Goal: Check status: Check status

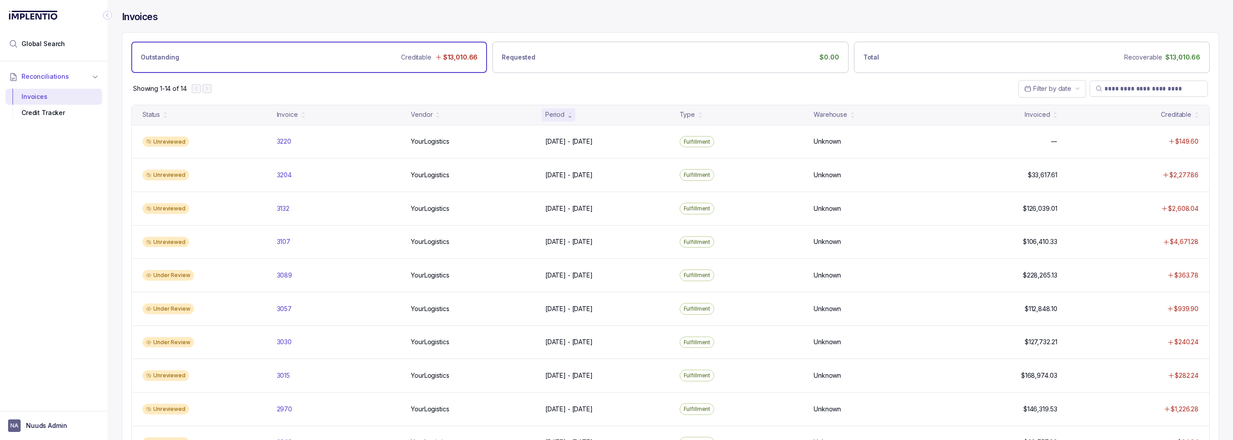
click at [498, 221] on div "Unreviewed 3132 3132 YourLogistics YourLogistics [DATE] - [DATE] [DATE] - [DATE…" at bounding box center [670, 209] width 1077 height 34
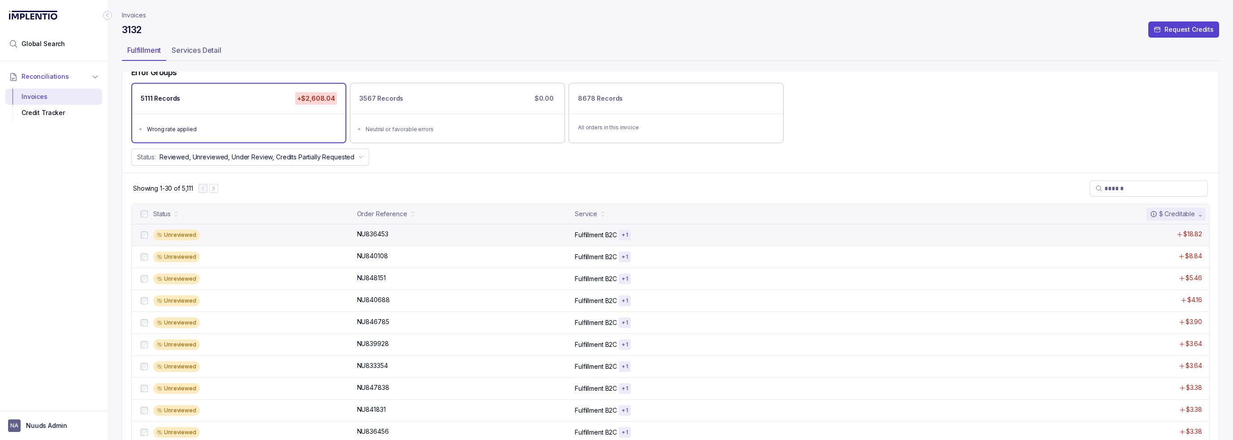
scroll to position [224, 0]
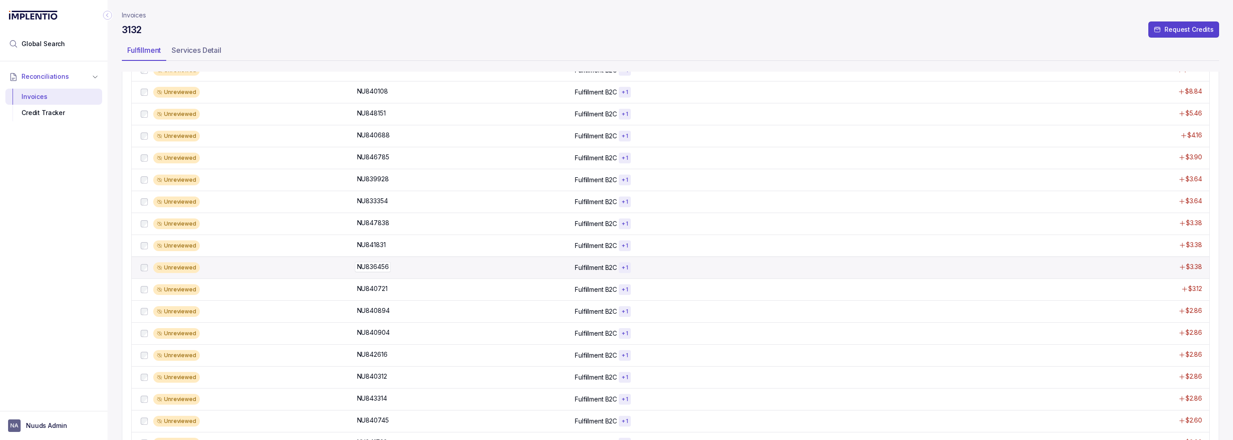
click at [538, 267] on div "NU836456 NU836456" at bounding box center [463, 267] width 213 height 9
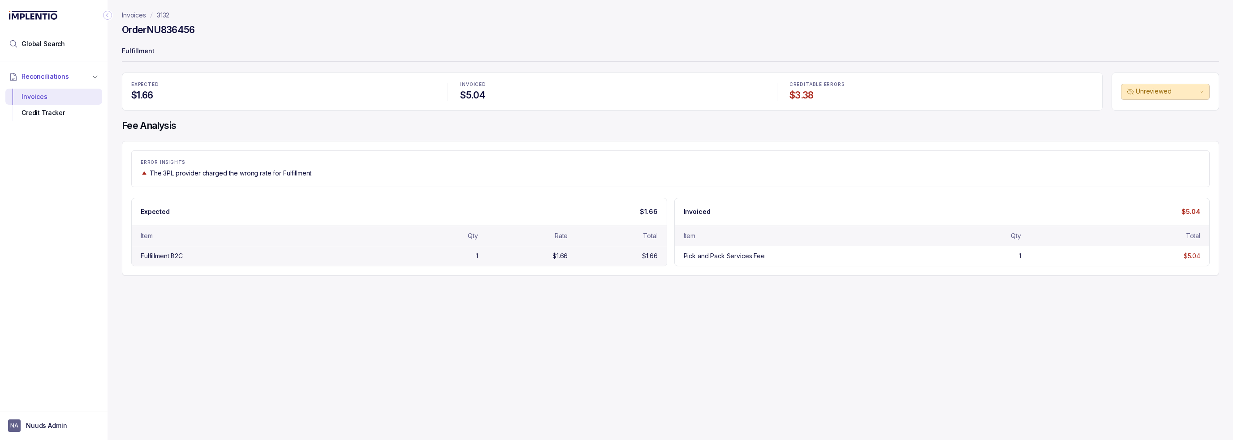
click at [392, 254] on div "1" at bounding box center [435, 256] width 86 height 9
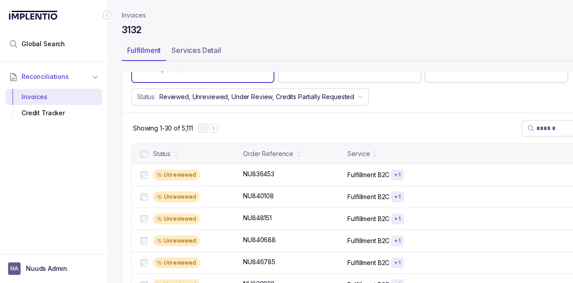
scroll to position [121, 0]
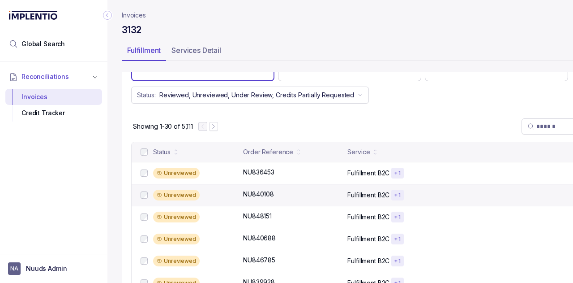
click at [446, 184] on div "Unreviewed NU840108 NU840108 Fulfillment B2C + 1 $8.84" at bounding box center [387, 195] width 510 height 22
